Goal: Information Seeking & Learning: Check status

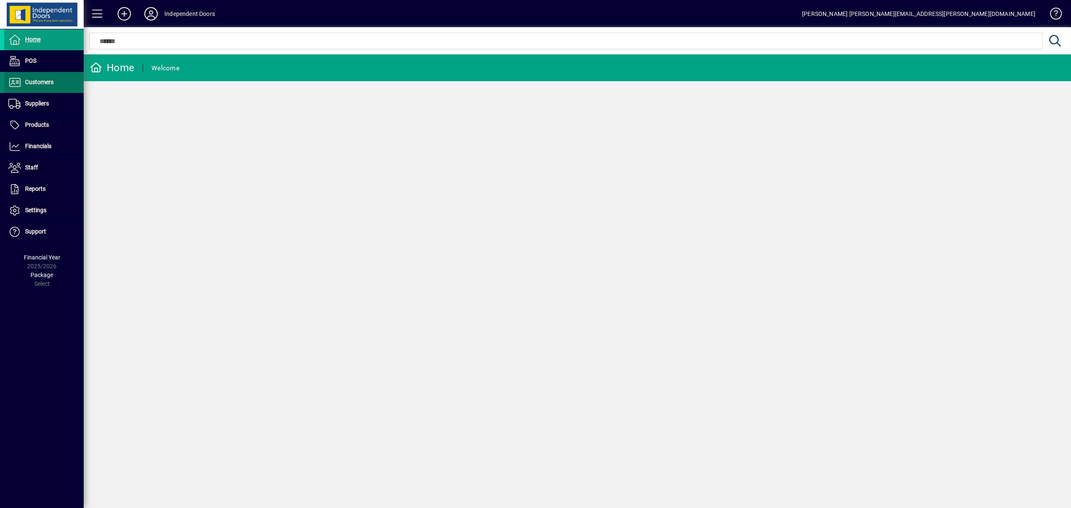
click at [37, 82] on span "Customers" at bounding box center [39, 82] width 28 height 7
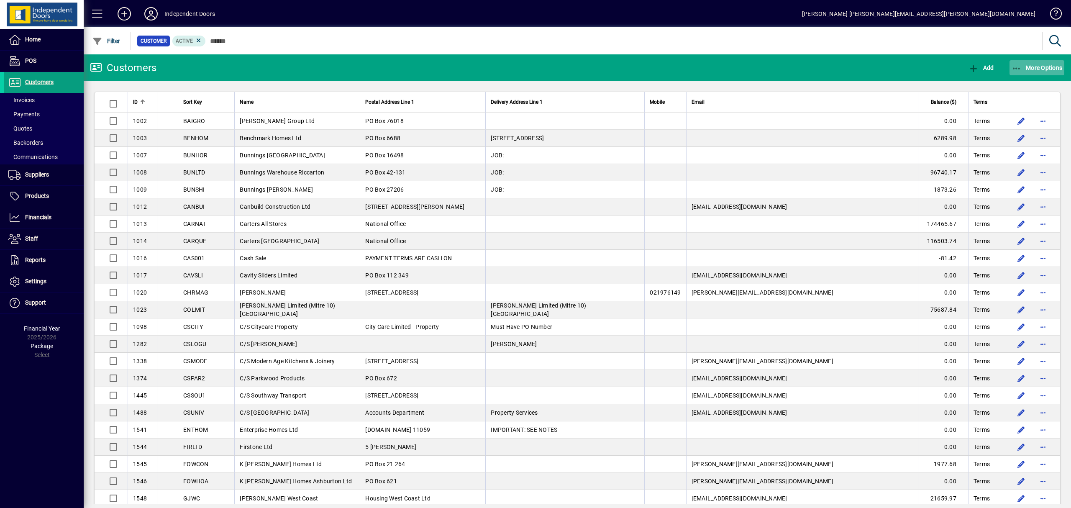
click at [1014, 66] on icon "button" at bounding box center [1016, 68] width 10 height 8
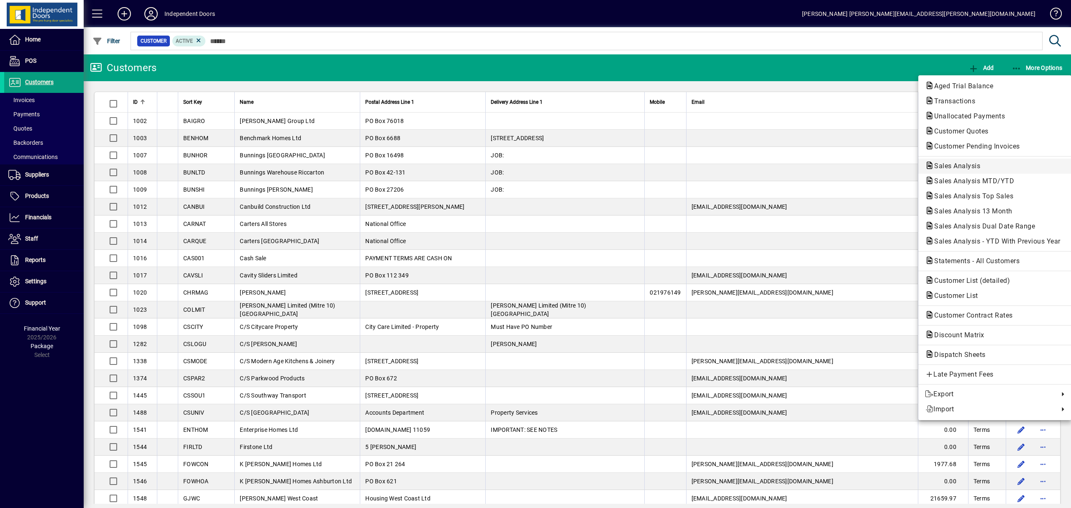
click at [966, 163] on span "Sales Analysis" at bounding box center [954, 166] width 59 height 8
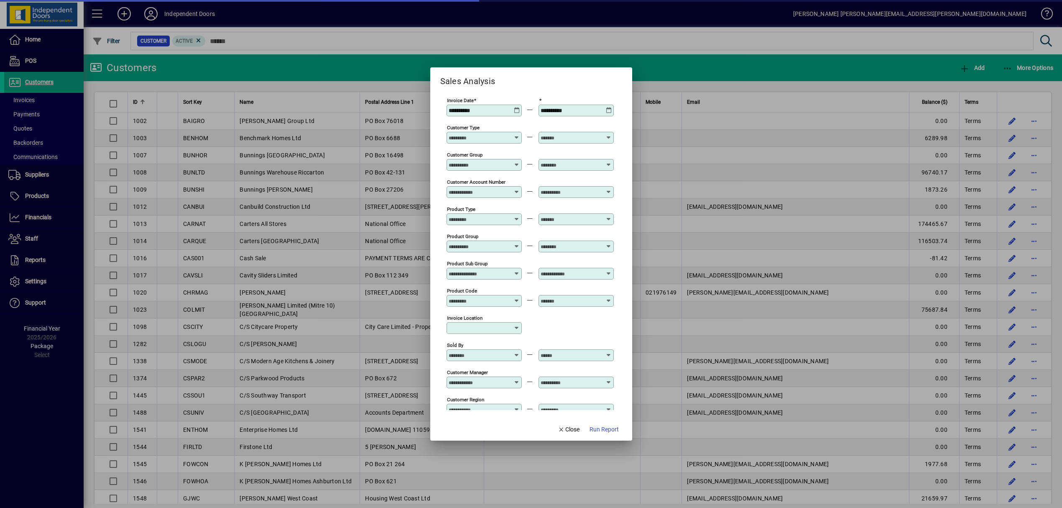
scroll to position [194, 0]
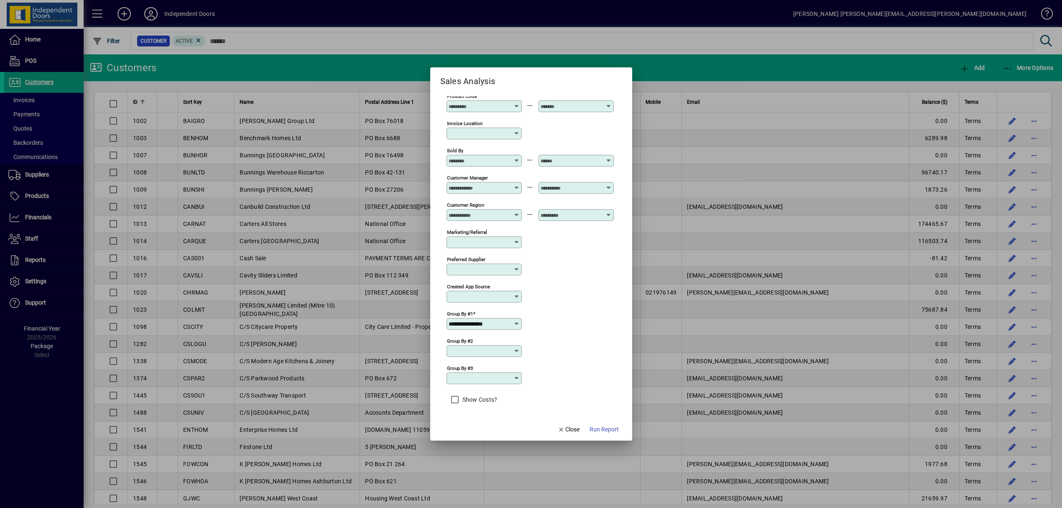
click at [509, 322] on input "**********" at bounding box center [481, 323] width 65 height 7
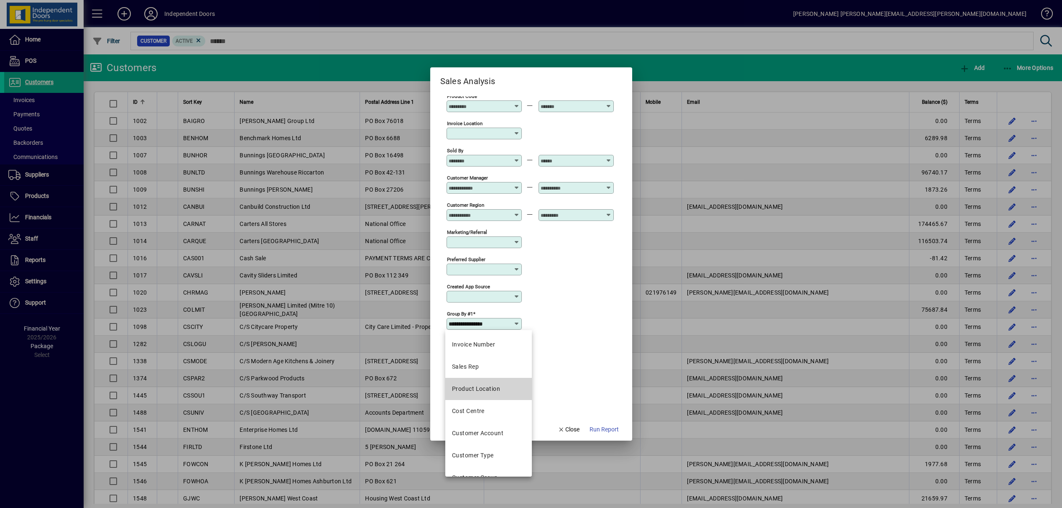
click at [484, 387] on div "Product Location" at bounding box center [476, 388] width 48 height 9
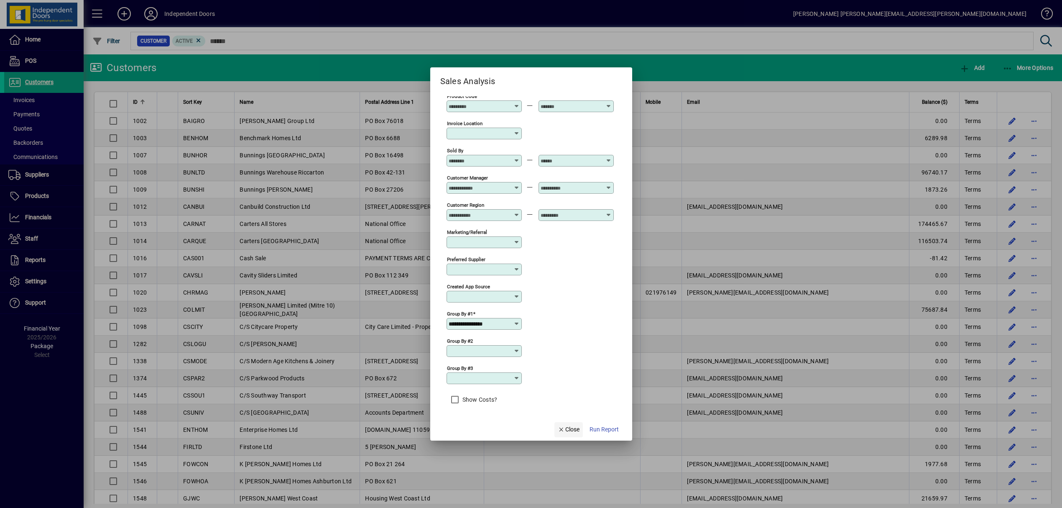
type input "**********"
click at [598, 431] on span "Run Report" at bounding box center [604, 429] width 29 height 9
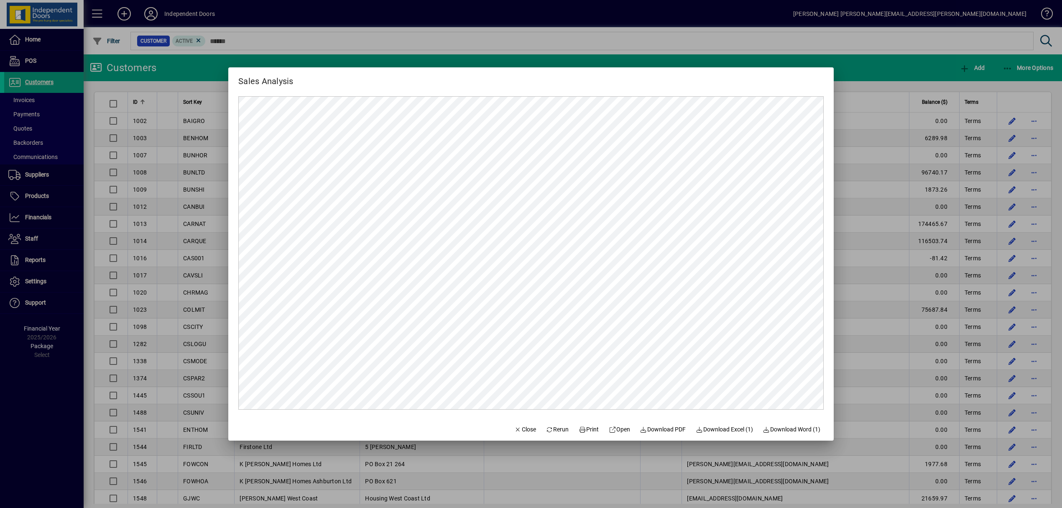
scroll to position [0, 0]
click at [553, 424] on span at bounding box center [558, 429] width 30 height 20
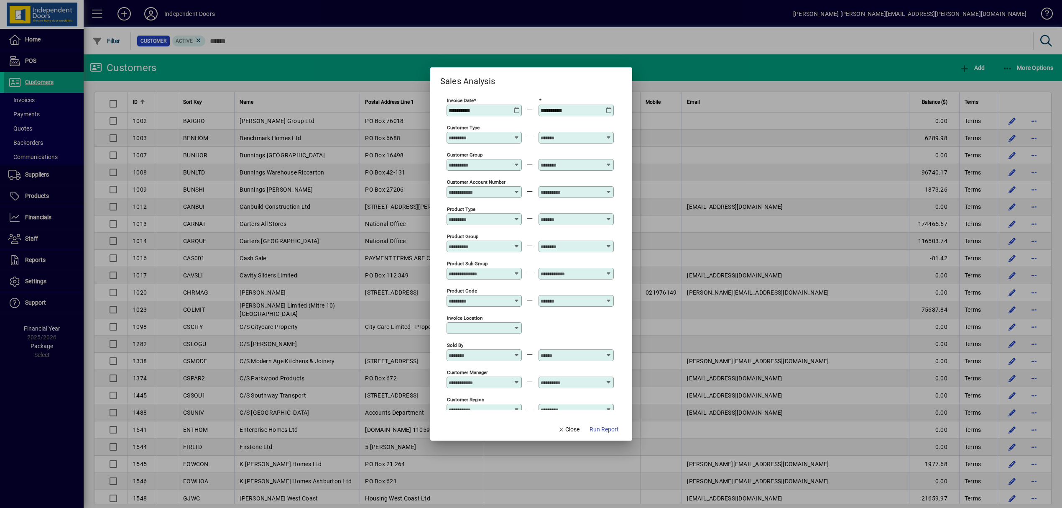
type input "**********"
click at [518, 107] on icon at bounding box center [517, 107] width 6 height 0
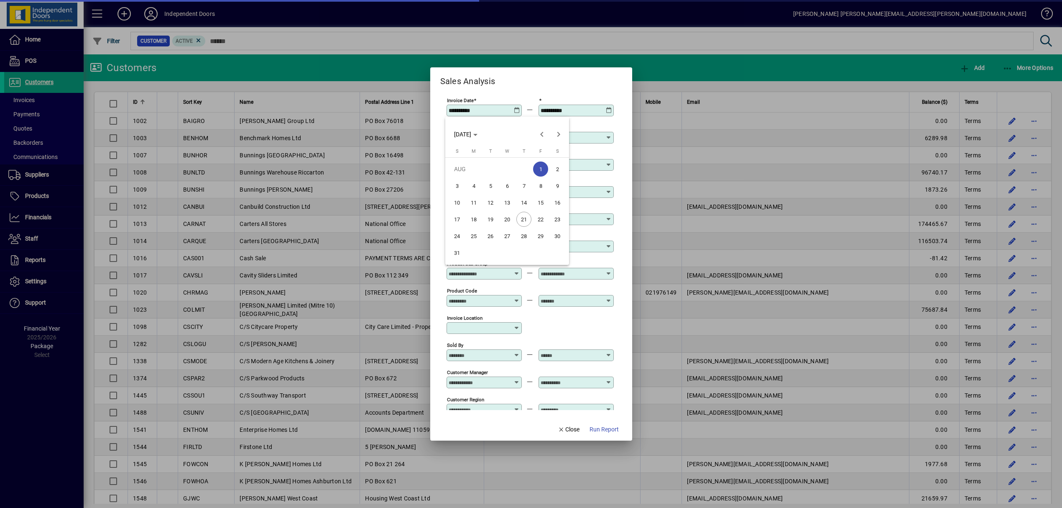
click at [524, 215] on span "21" at bounding box center [523, 219] width 15 height 15
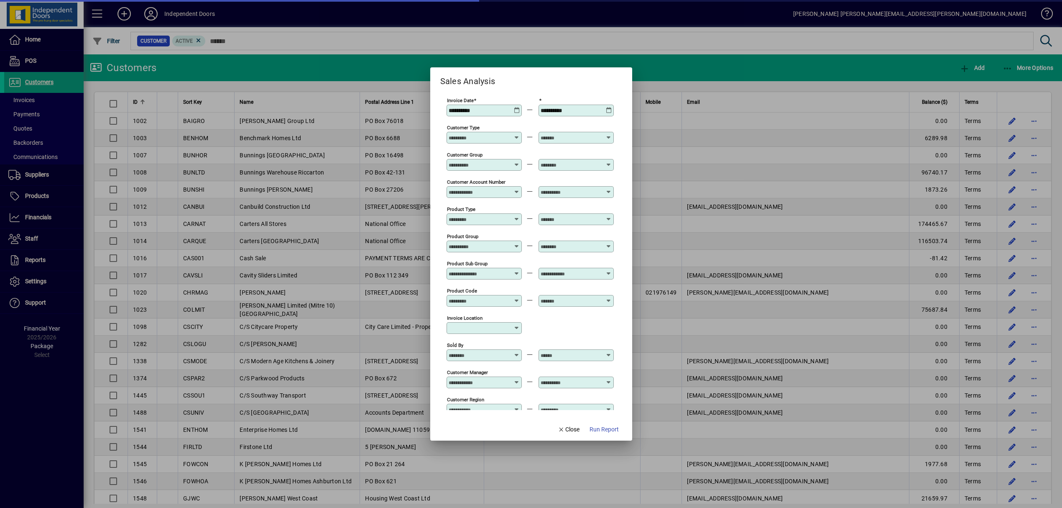
type input "**********"
click at [598, 429] on span "Run Report" at bounding box center [604, 429] width 29 height 9
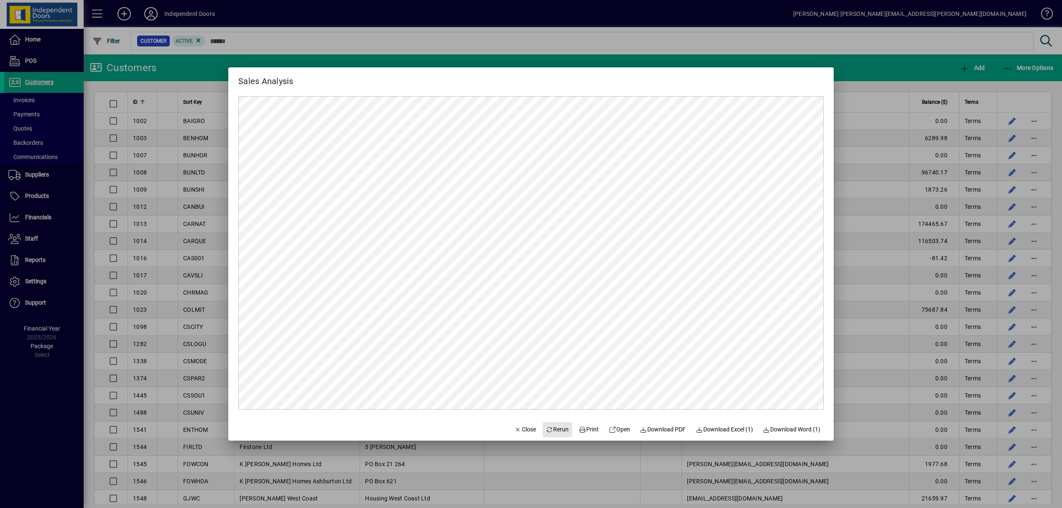
drag, startPoint x: 549, startPoint y: 425, endPoint x: 550, endPoint y: 411, distance: 14.2
click at [549, 425] on span "Rerun" at bounding box center [557, 429] width 23 height 9
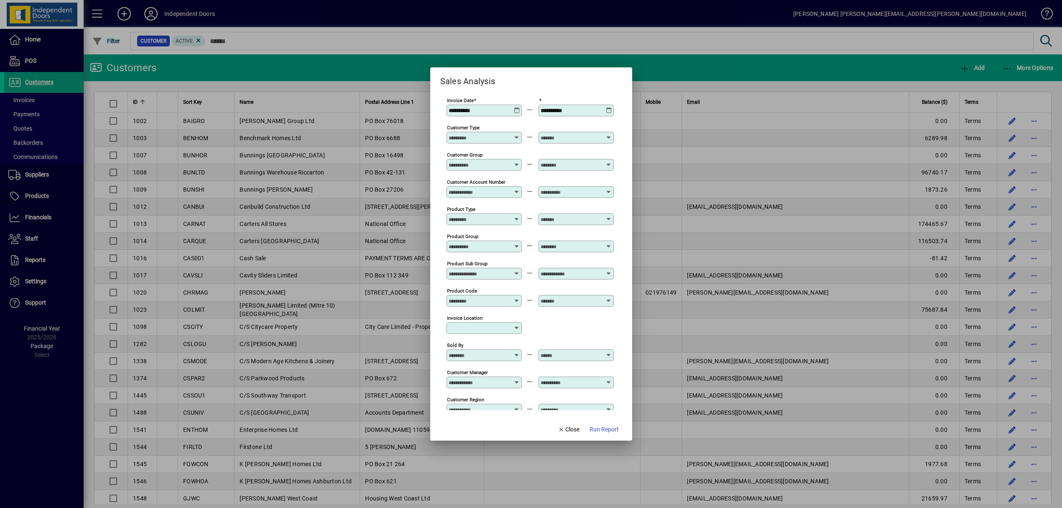
click at [517, 107] on icon at bounding box center [517, 107] width 6 height 0
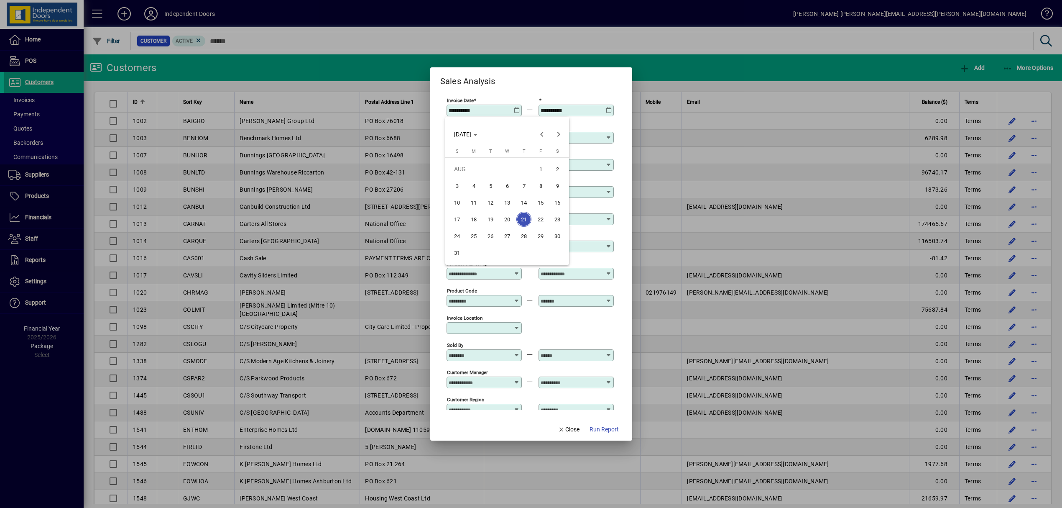
click at [541, 168] on span "1" at bounding box center [540, 168] width 15 height 15
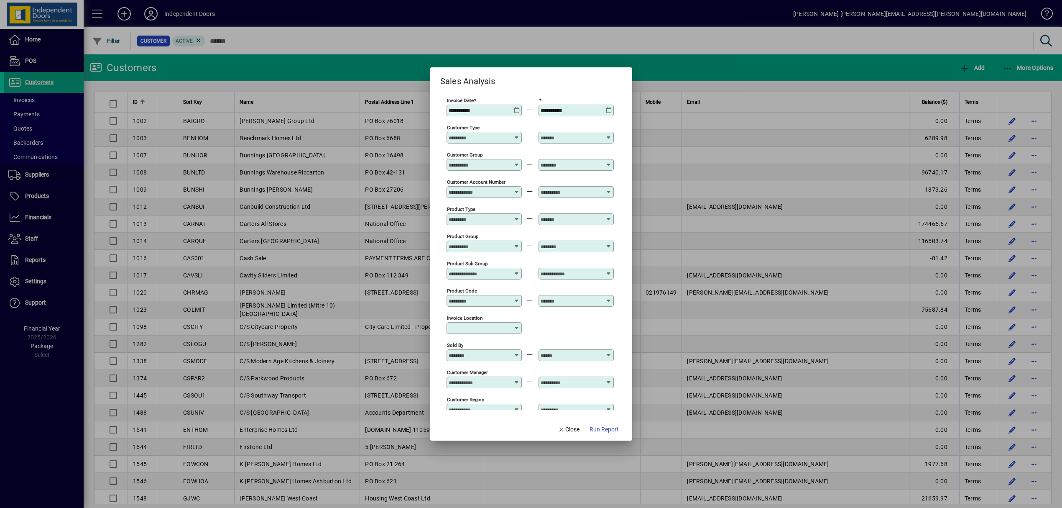
type input "**********"
click at [601, 435] on span "button" at bounding box center [604, 429] width 36 height 20
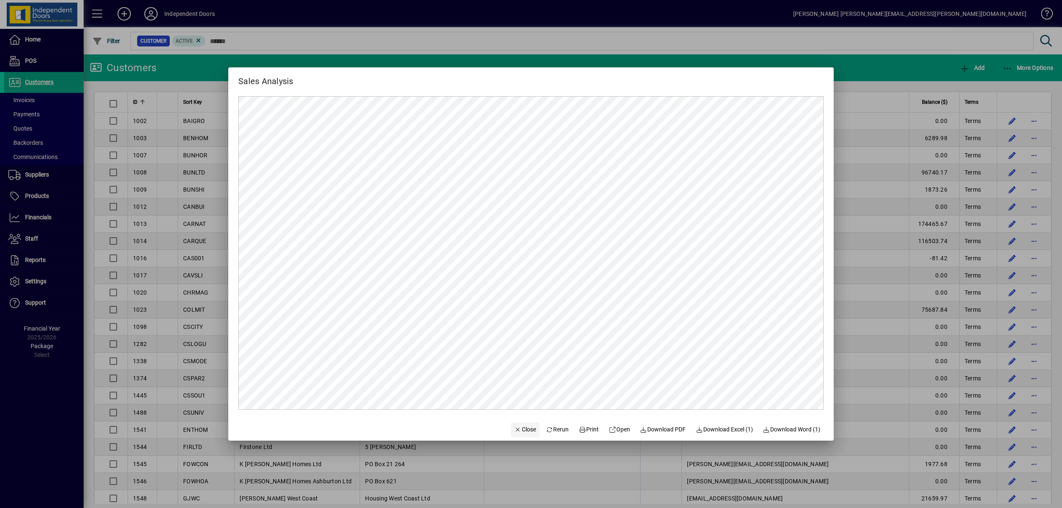
click at [519, 427] on span "Close" at bounding box center [525, 429] width 22 height 9
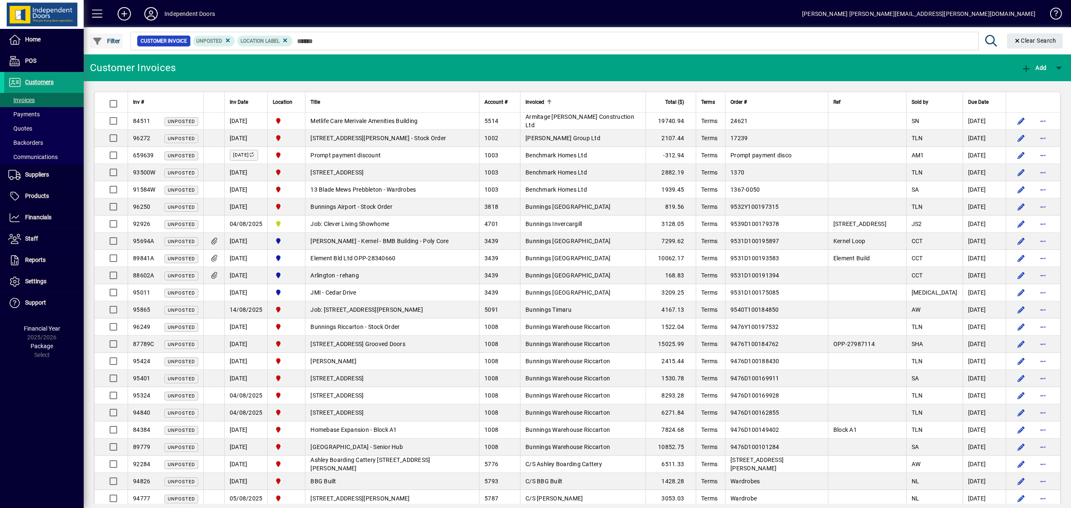
click at [113, 38] on span "Filter" at bounding box center [106, 41] width 28 height 7
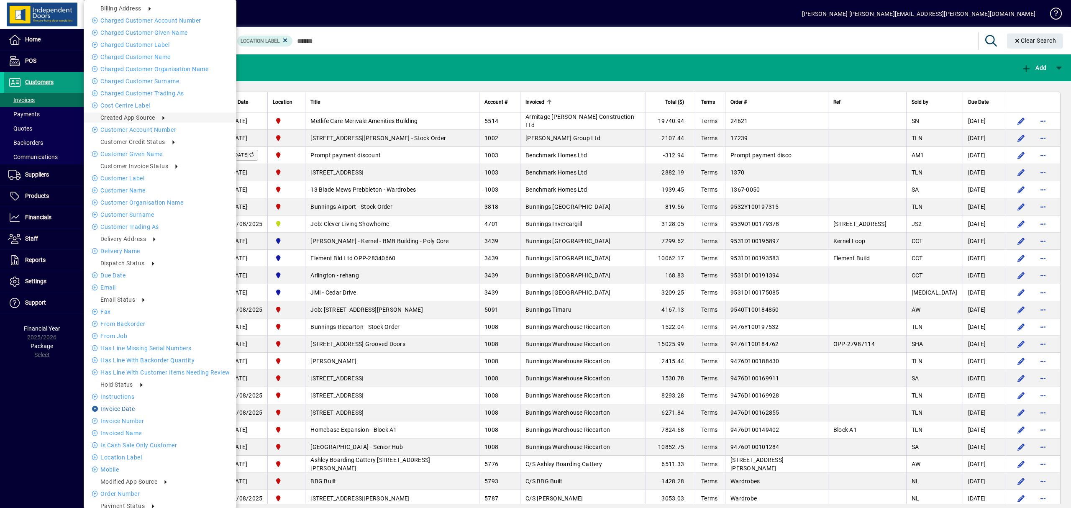
click at [130, 406] on li "Invoice date" at bounding box center [160, 409] width 153 height 10
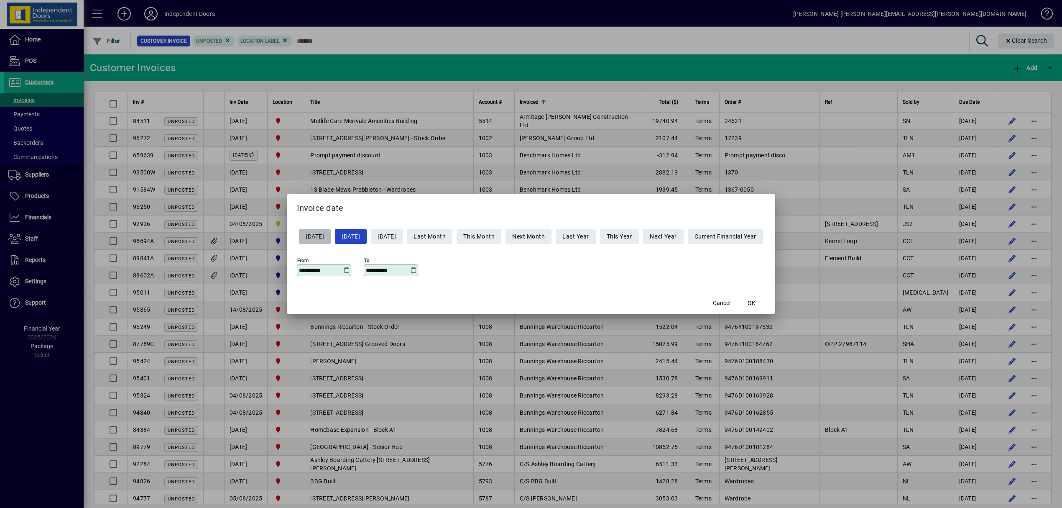
click at [308, 238] on span "Yesterday" at bounding box center [315, 237] width 18 height 14
type input "**********"
click at [756, 305] on span "OK" at bounding box center [752, 303] width 8 height 9
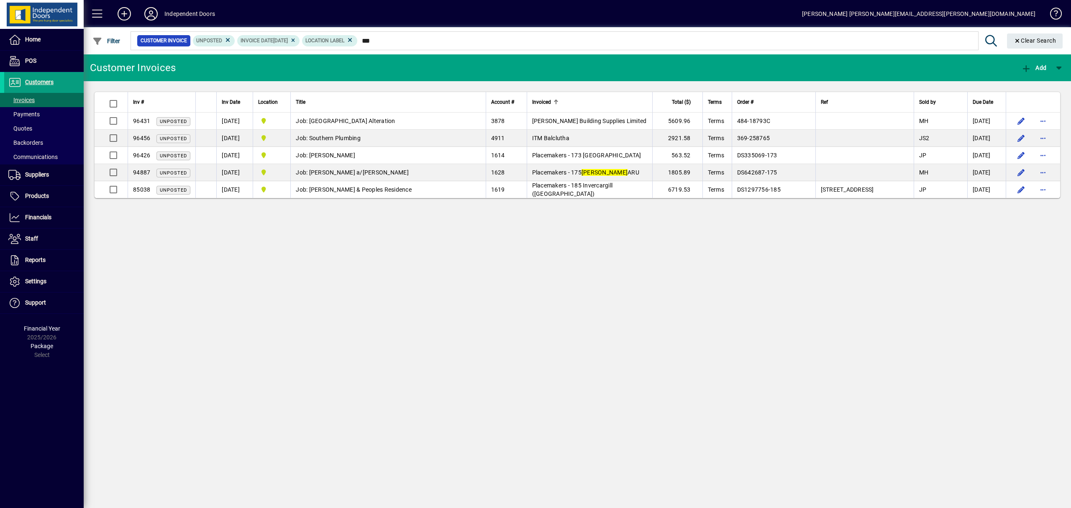
click at [578, 102] on div "Invoiced" at bounding box center [589, 101] width 115 height 9
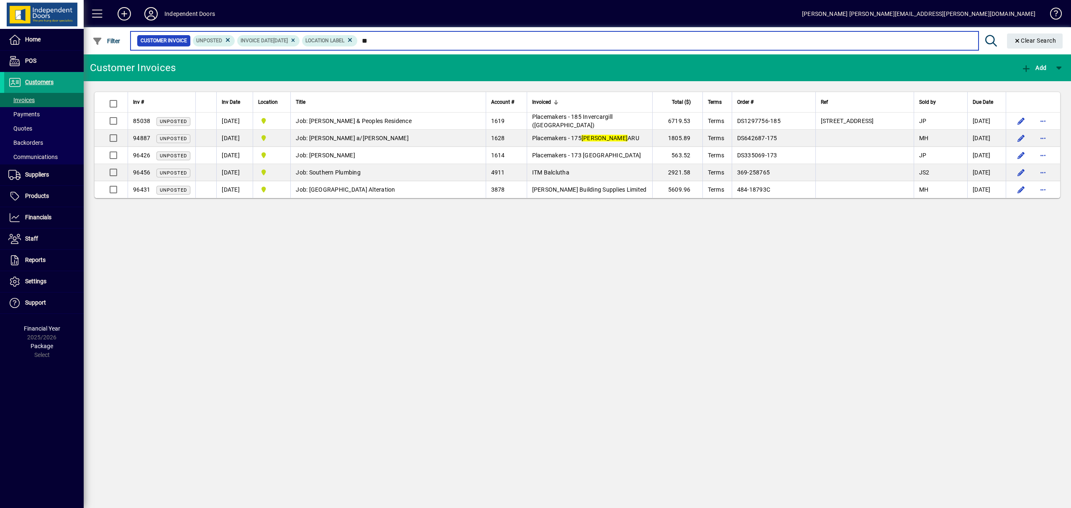
type input "*"
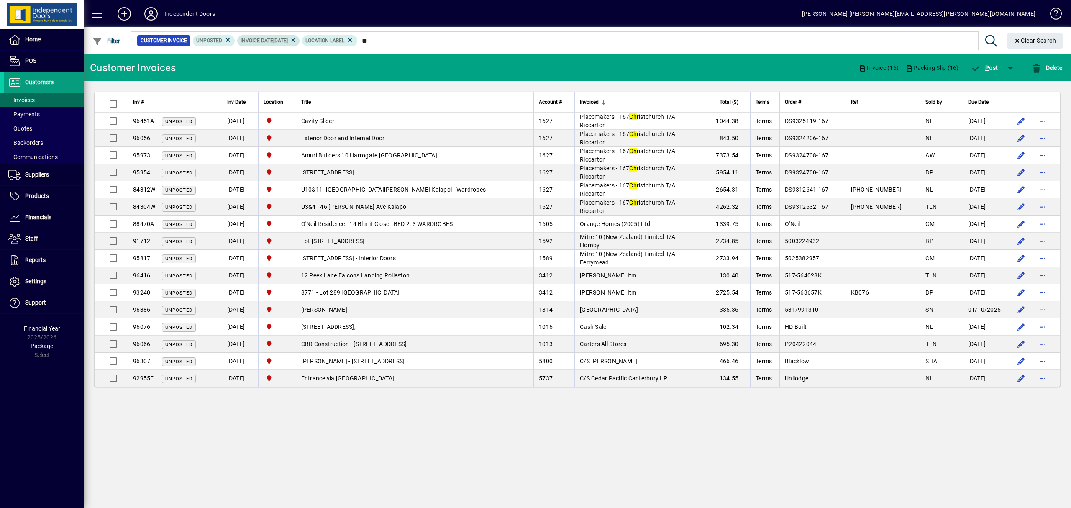
click at [296, 40] on icon at bounding box center [293, 40] width 6 height 5
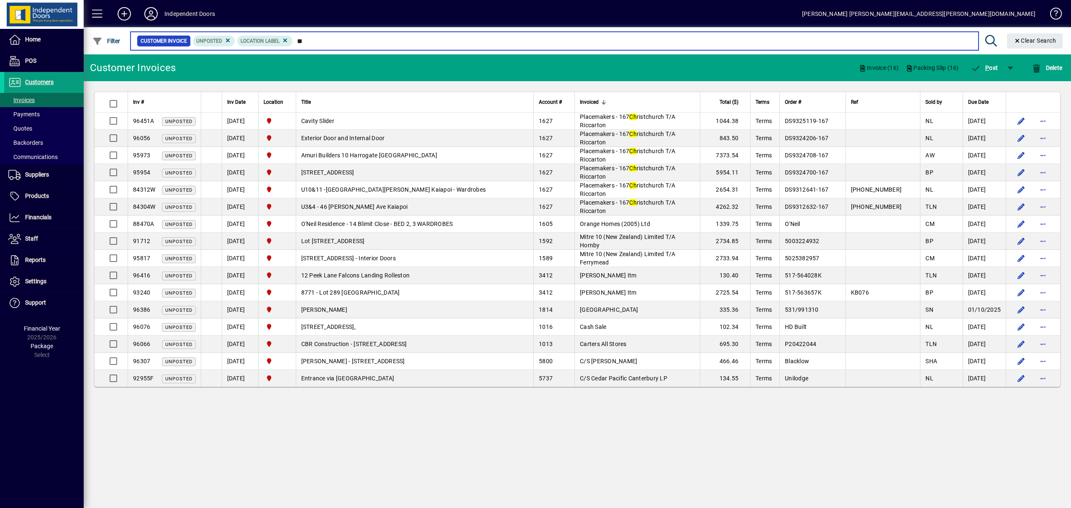
click at [392, 42] on input "**" at bounding box center [632, 41] width 679 height 12
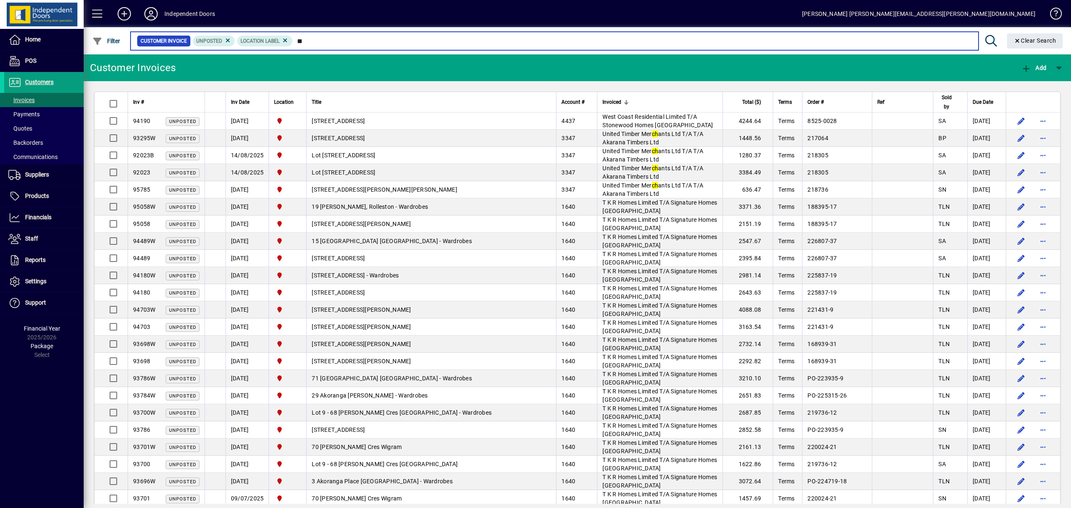
type input "*"
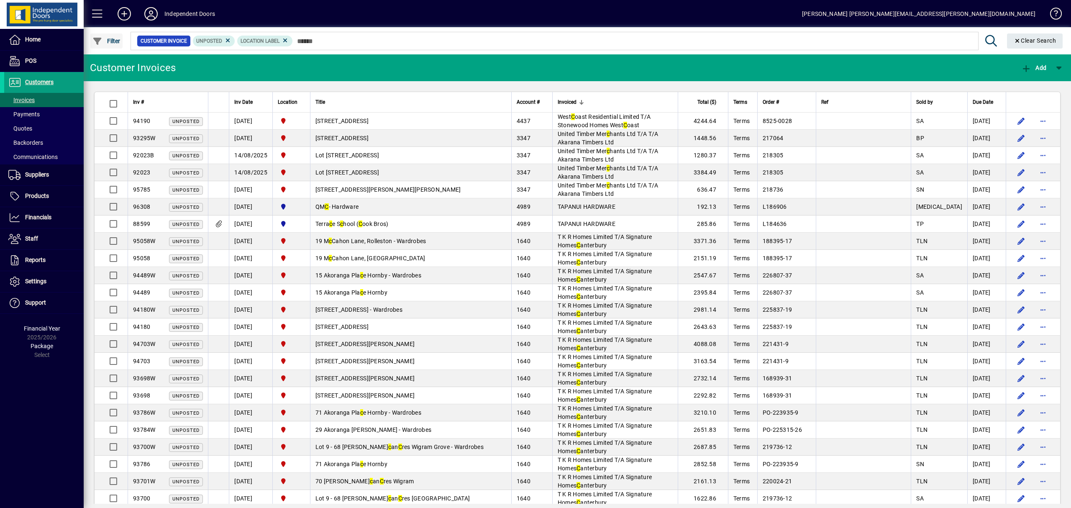
click at [115, 44] on span "button" at bounding box center [106, 41] width 32 height 20
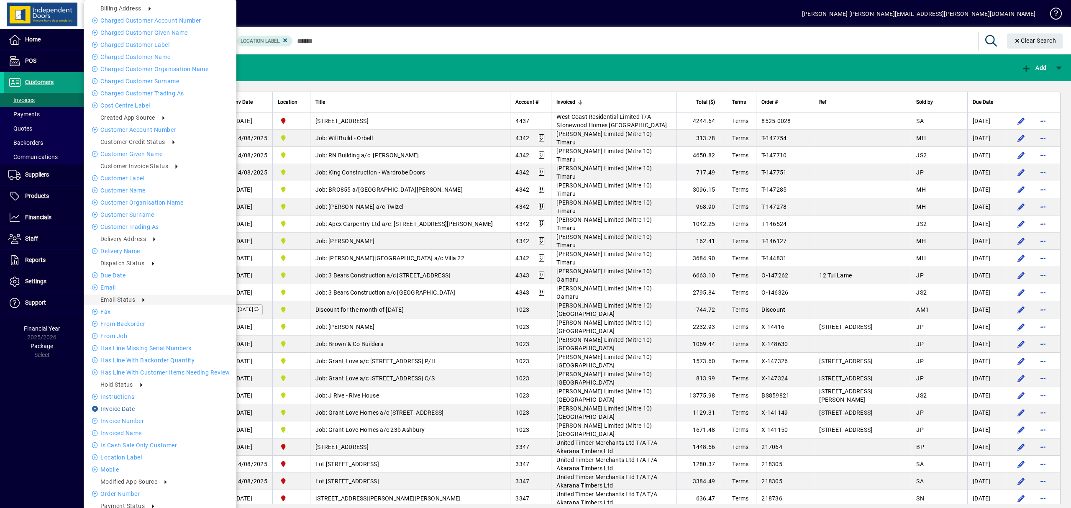
click at [125, 405] on li "Invoice date" at bounding box center [160, 409] width 153 height 10
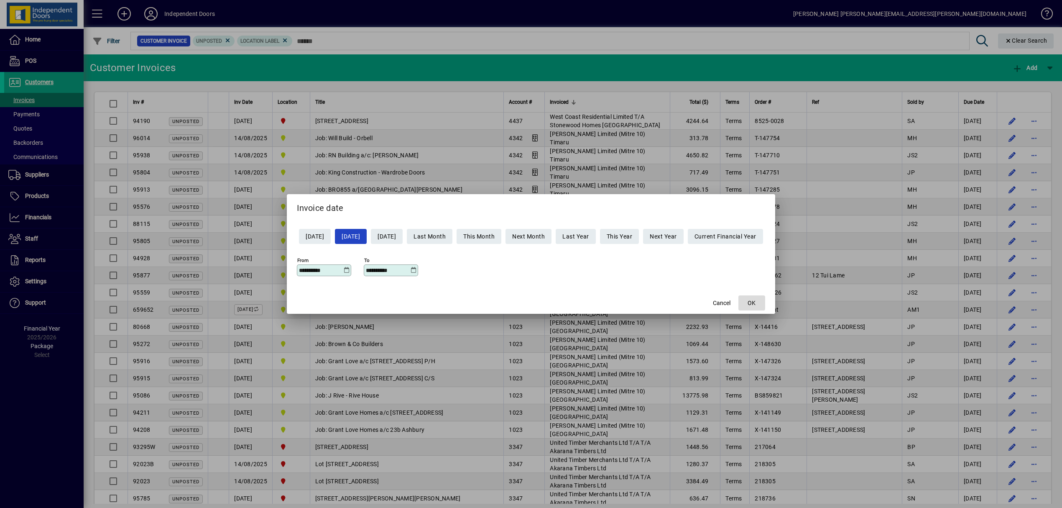
click at [755, 300] on span "button" at bounding box center [751, 303] width 27 height 20
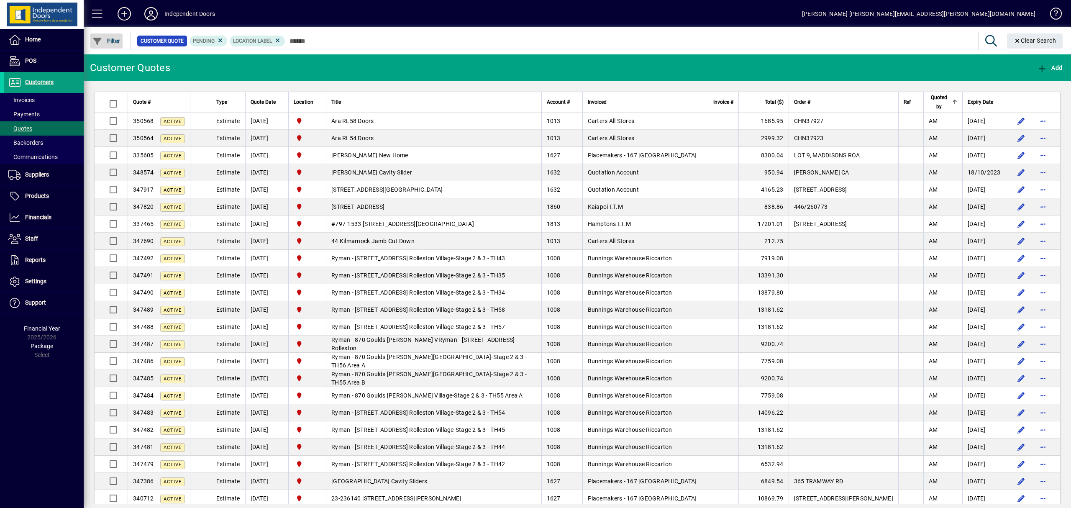
click at [116, 40] on span "Filter" at bounding box center [106, 41] width 28 height 7
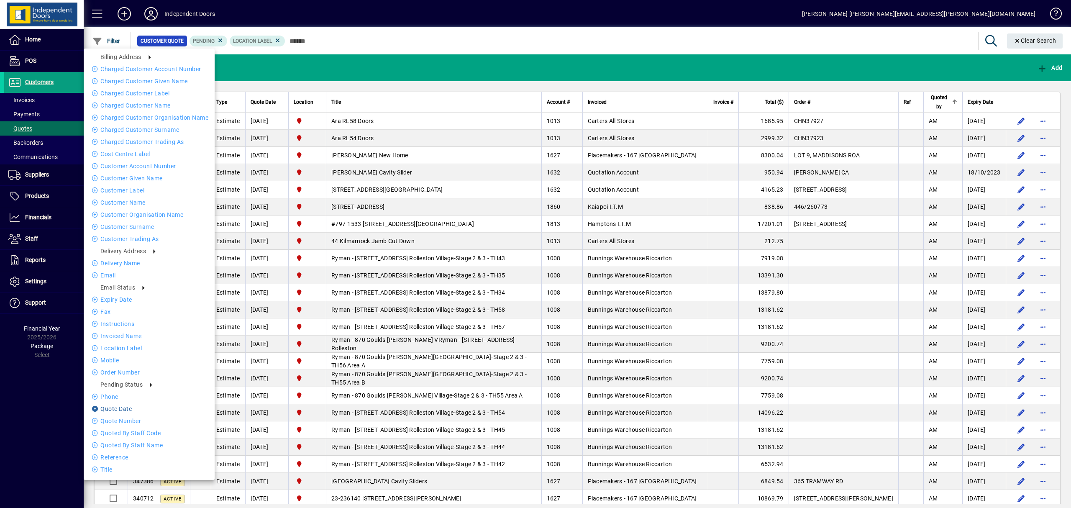
click at [115, 406] on li "Quote date" at bounding box center [149, 409] width 131 height 10
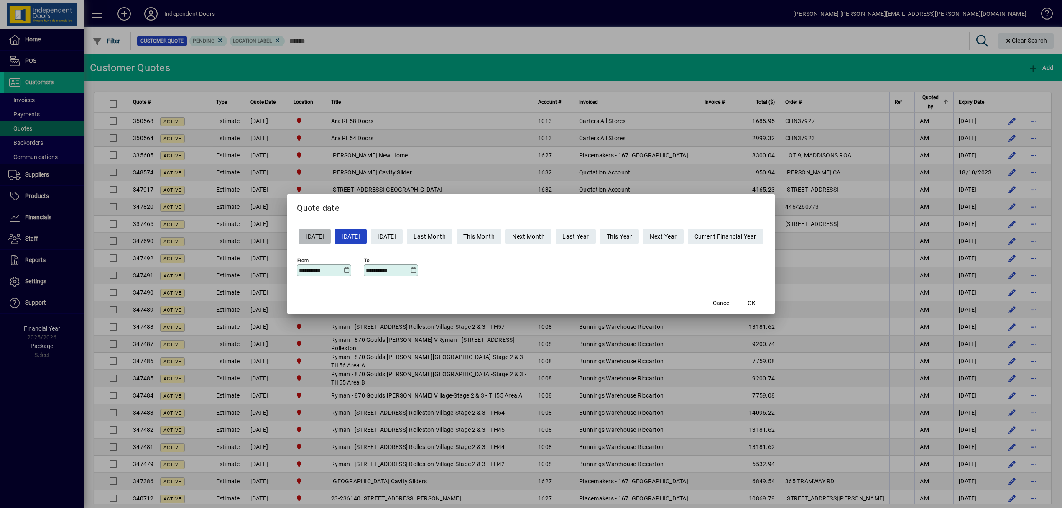
click at [310, 238] on span "Yesterday" at bounding box center [315, 237] width 18 height 14
type input "**********"
click at [759, 298] on span "button" at bounding box center [751, 303] width 27 height 20
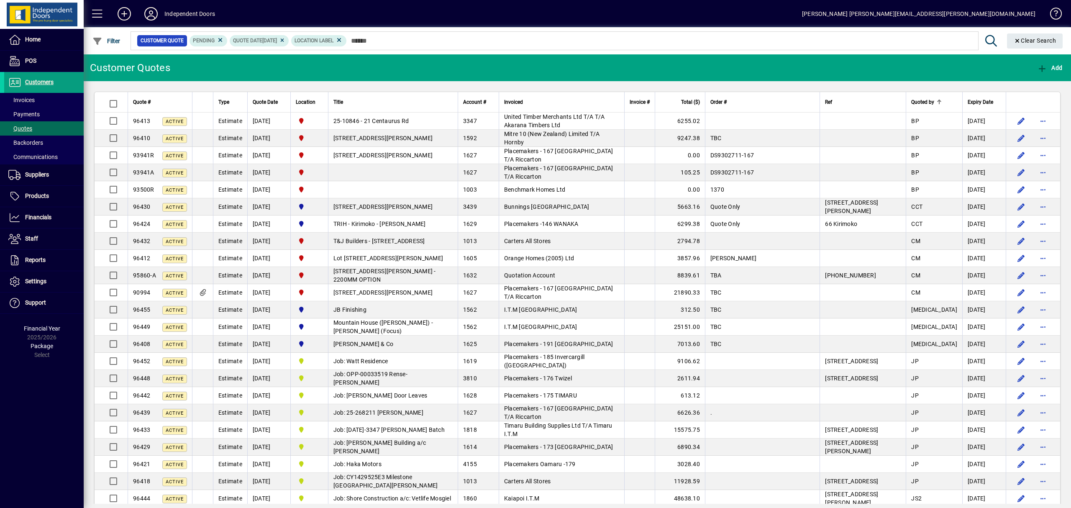
click at [434, 35] on div at bounding box center [622, 31] width 987 height 9
click at [441, 49] on mat-chip-set "Customer Quote Pending Quote date 20/08/2025 Location Label" at bounding box center [554, 41] width 847 height 18
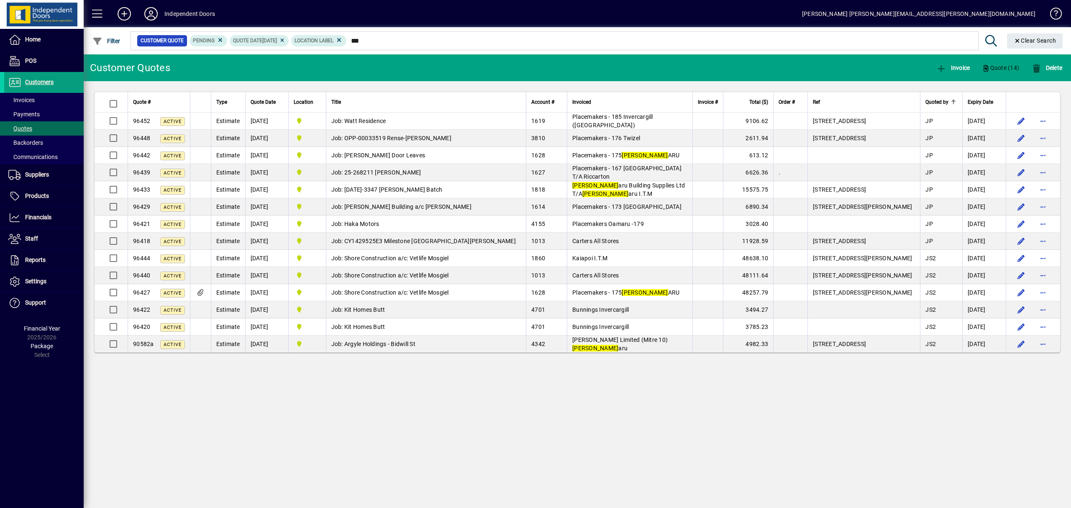
click at [602, 97] on div "Invoiced" at bounding box center [629, 101] width 115 height 9
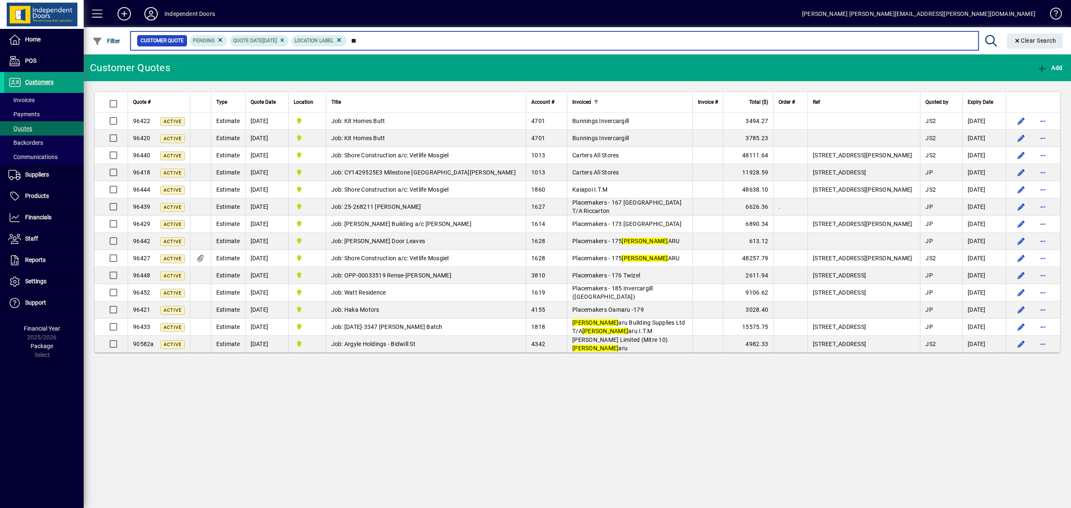
type input "*"
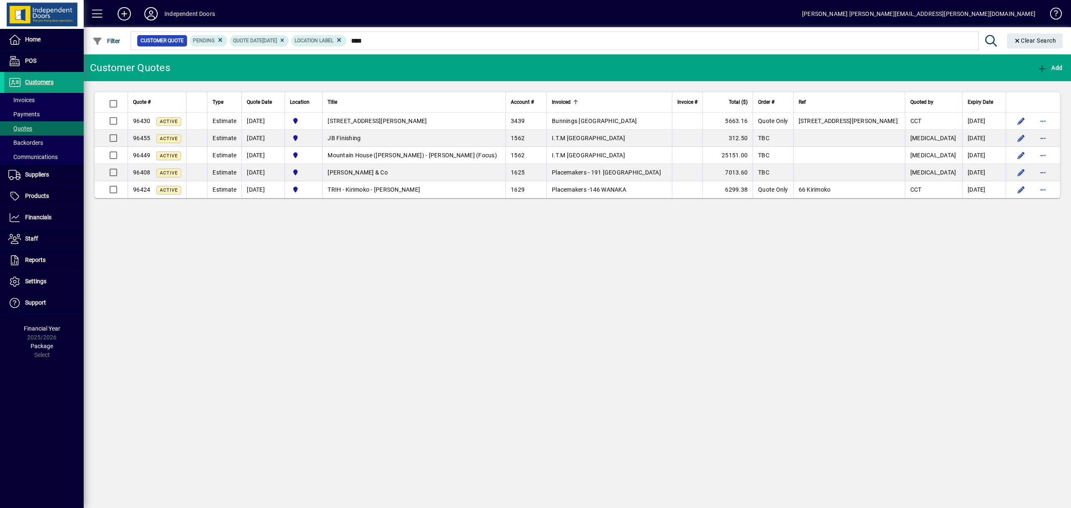
click at [611, 105] on div "Invoiced" at bounding box center [609, 101] width 115 height 9
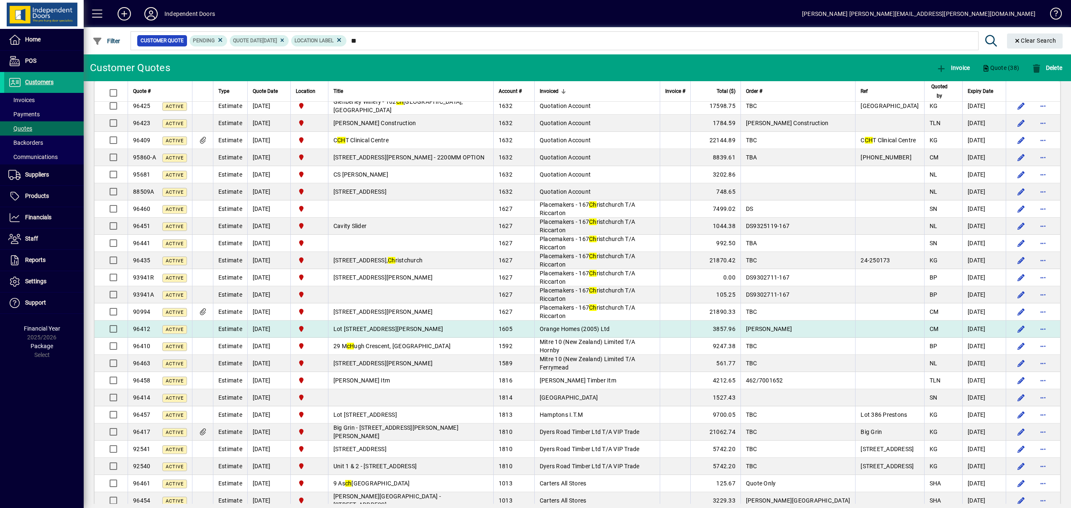
scroll to position [276, 0]
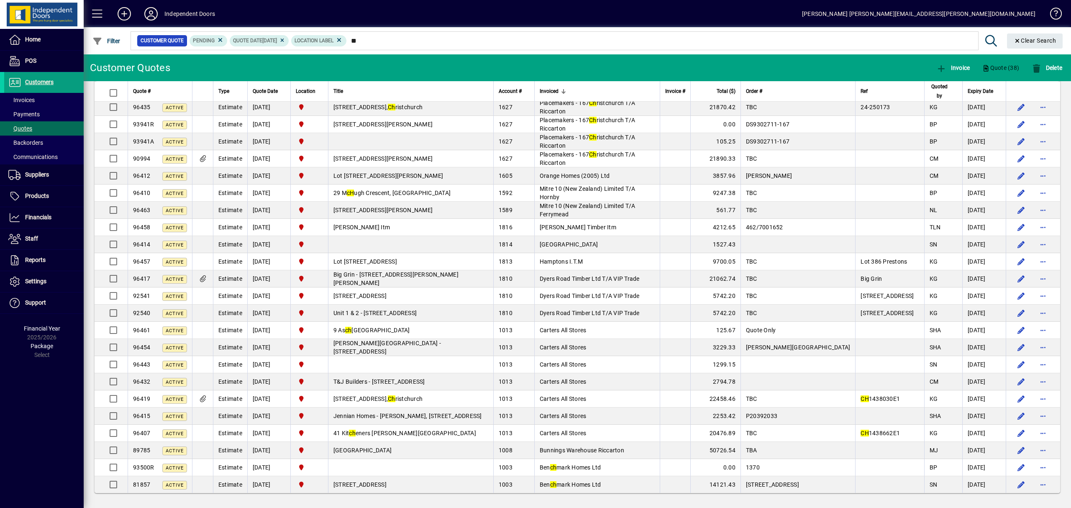
click at [604, 90] on div "Invoiced" at bounding box center [596, 91] width 115 height 9
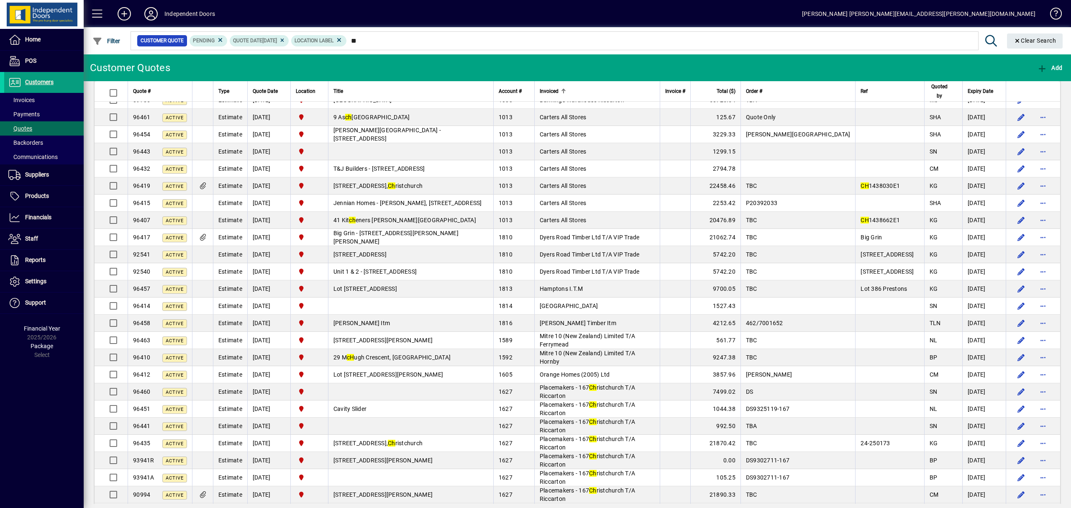
scroll to position [276, 0]
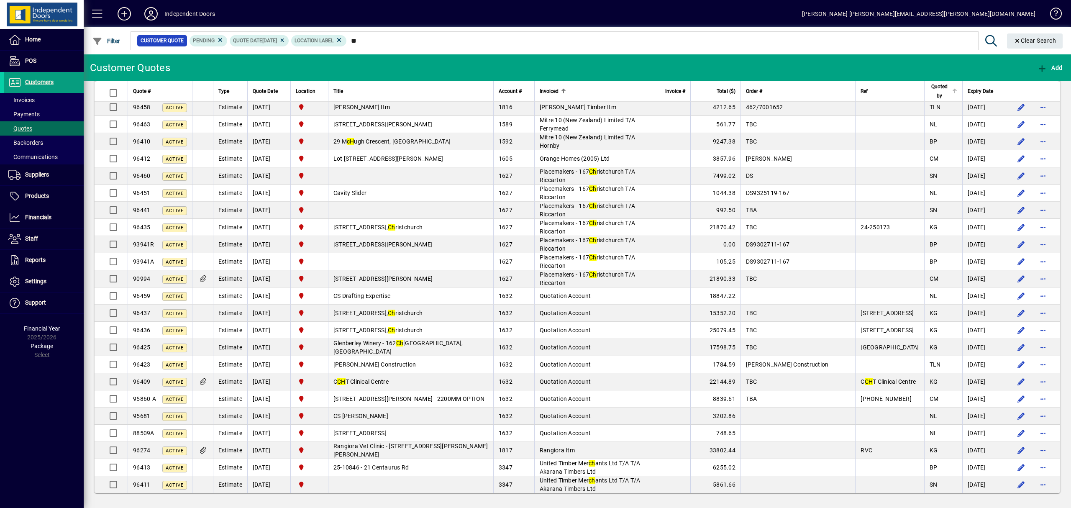
click at [929, 92] on span "Quoted by" at bounding box center [939, 91] width 20 height 18
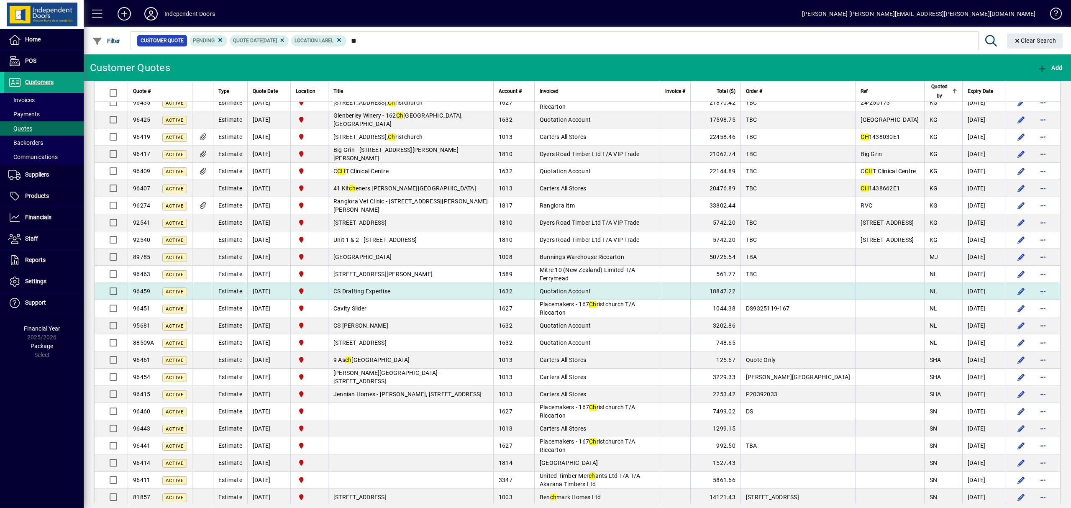
scroll to position [276, 0]
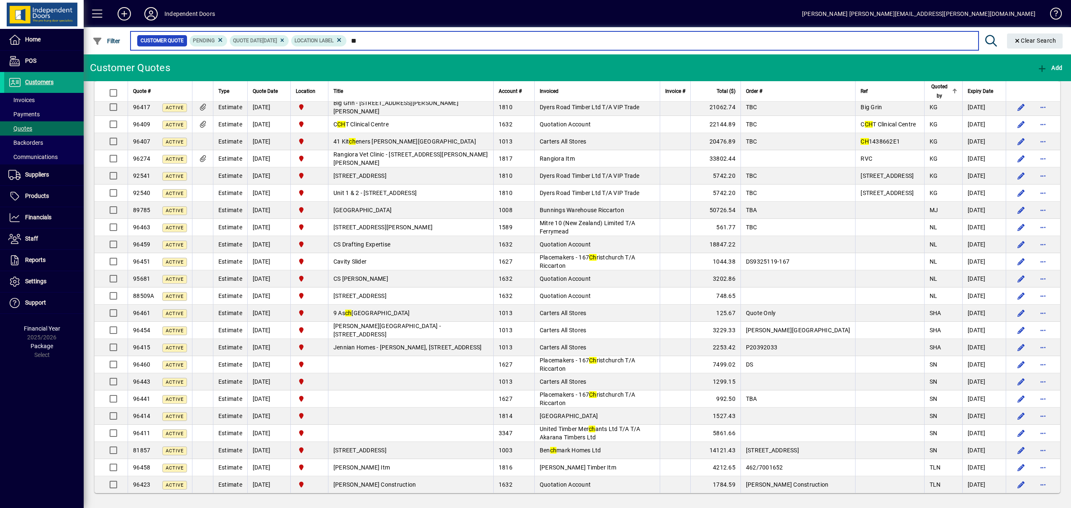
click at [435, 39] on input "**" at bounding box center [659, 41] width 625 height 12
type input "*"
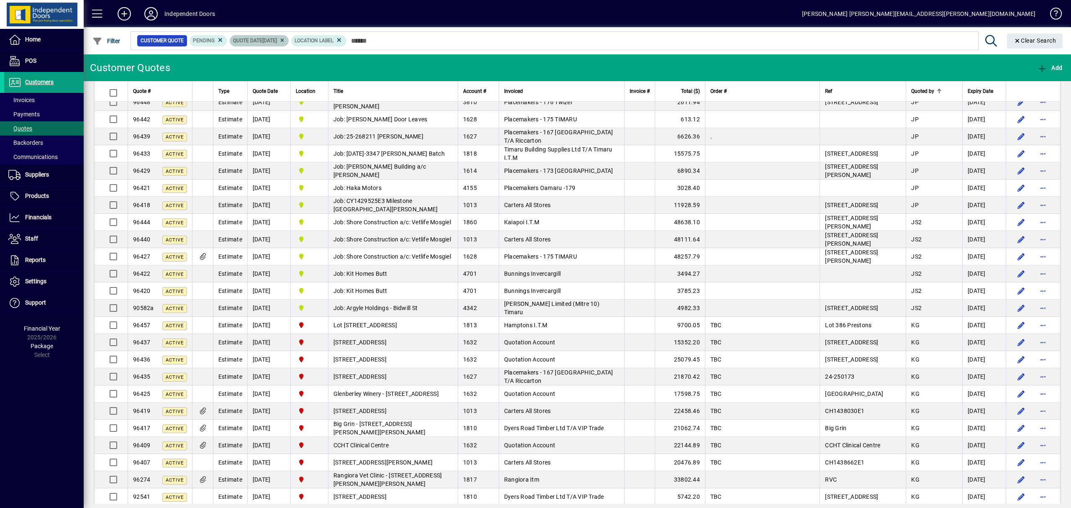
click at [285, 42] on icon at bounding box center [282, 40] width 6 height 5
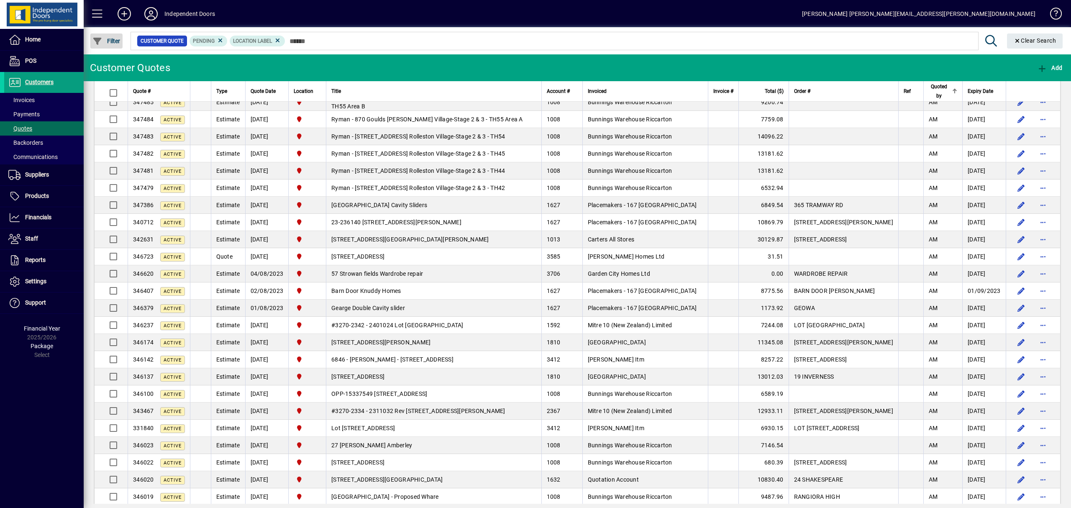
click at [113, 41] on span "Filter" at bounding box center [106, 41] width 28 height 7
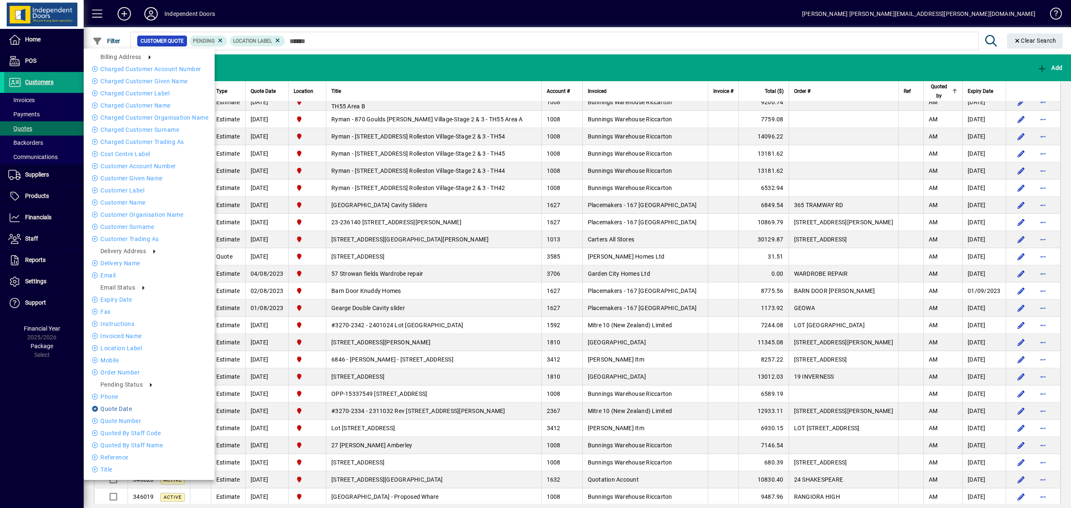
click at [121, 409] on li "Quote date" at bounding box center [149, 409] width 131 height 10
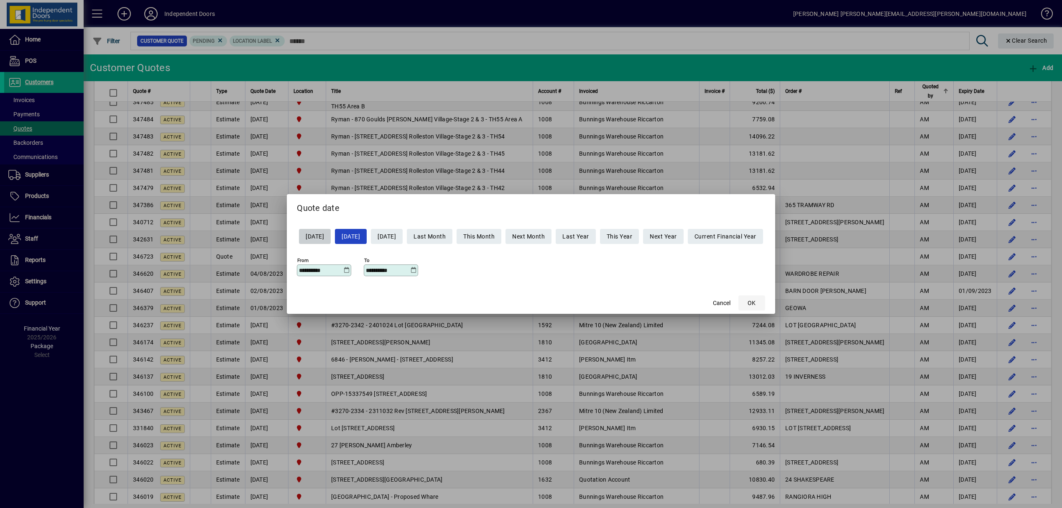
click at [756, 298] on span "button" at bounding box center [751, 303] width 27 height 20
